Goal: Task Accomplishment & Management: Manage account settings

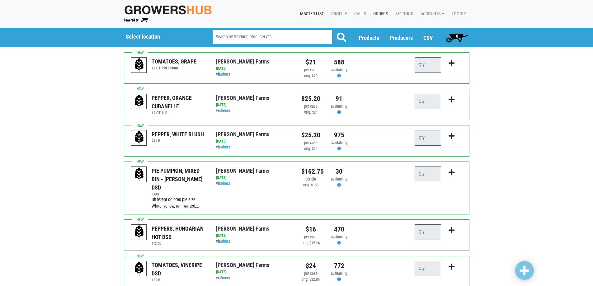
click at [385, 14] on link "Orders" at bounding box center [379, 14] width 22 height 12
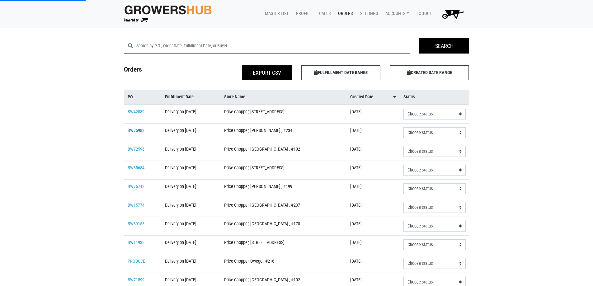
click at [131, 128] on link "BW75983" at bounding box center [136, 130] width 17 height 5
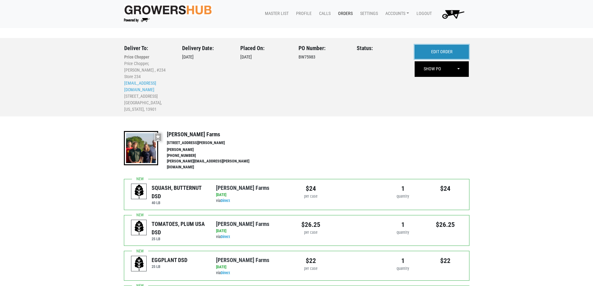
click at [429, 49] on link "EDIT ORDER" at bounding box center [442, 52] width 54 height 14
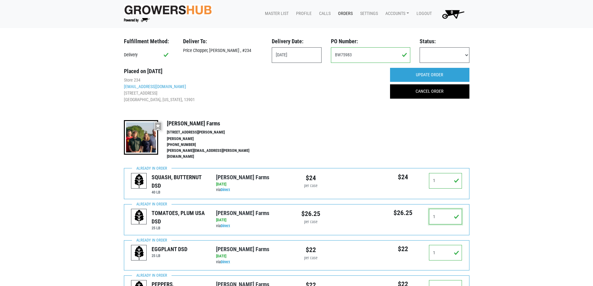
click at [440, 213] on input "1" at bounding box center [445, 217] width 33 height 16
